Goal: Task Accomplishment & Management: Use online tool/utility

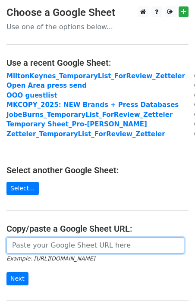
click at [53, 246] on input "url" at bounding box center [94, 246] width 177 height 16
paste input "[URL][DOMAIN_NAME]"
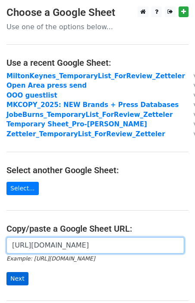
type input "[URL][DOMAIN_NAME]"
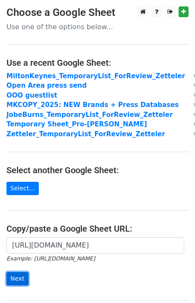
click at [12, 278] on input "Next" at bounding box center [17, 278] width 22 height 13
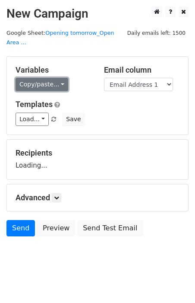
click at [52, 80] on link "Copy/paste..." at bounding box center [41, 84] width 53 height 13
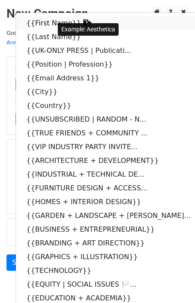
click at [39, 19] on link "{{First Name}}" at bounding box center [113, 23] width 194 height 14
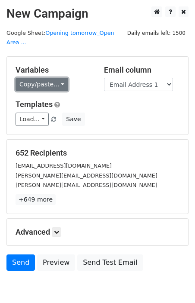
click at [43, 78] on link "Copy/paste..." at bounding box center [41, 84] width 53 height 13
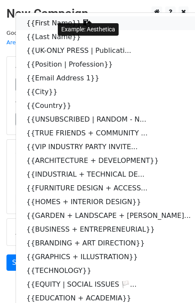
click at [38, 16] on link "{{First Name}}" at bounding box center [113, 23] width 194 height 14
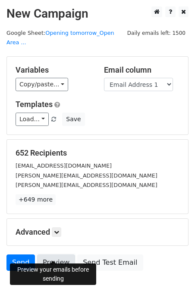
click at [54, 255] on link "Preview" at bounding box center [56, 263] width 38 height 16
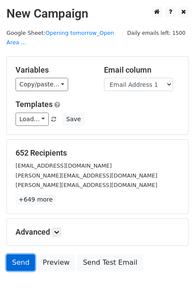
click at [21, 256] on link "Send" at bounding box center [20, 263] width 28 height 16
